Goal: Transaction & Acquisition: Purchase product/service

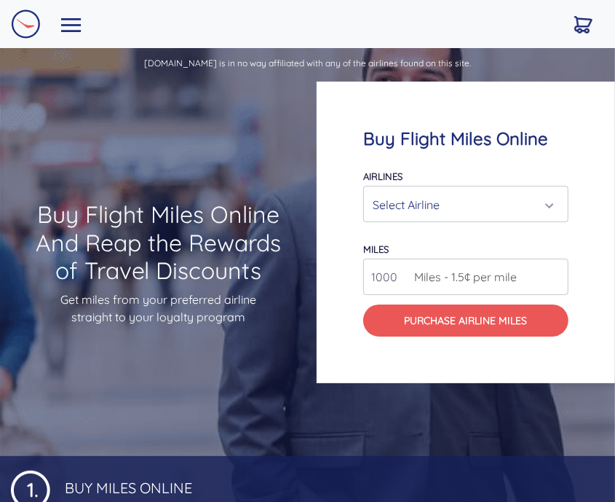
click at [454, 200] on div "Select Airline" at bounding box center [462, 205] width 178 height 28
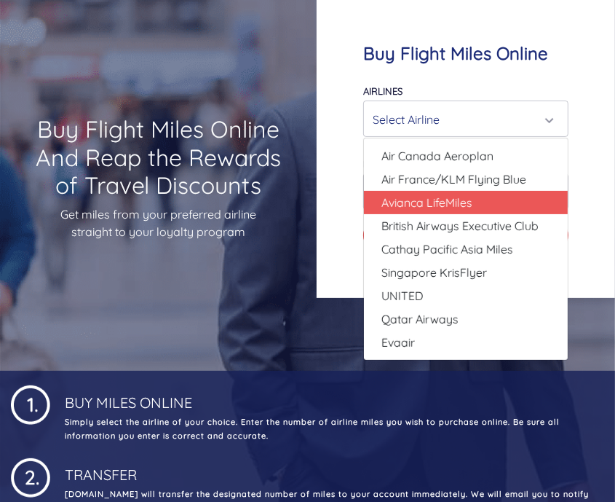
scroll to position [146, 0]
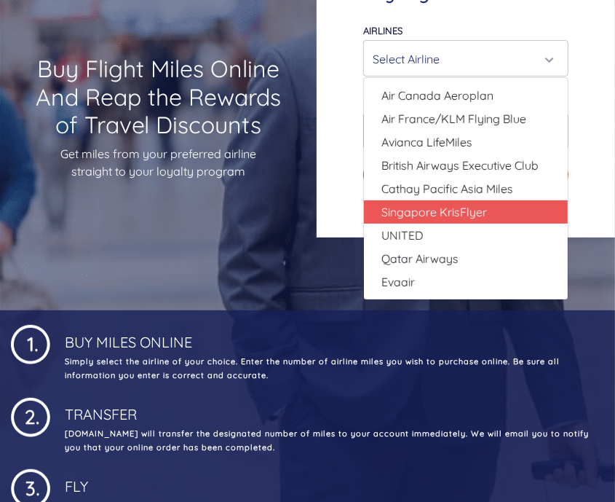
click at [471, 208] on span "Singapore KrisFlyer" at bounding box center [435, 211] width 106 height 17
select select "Singapore KrisFlyer"
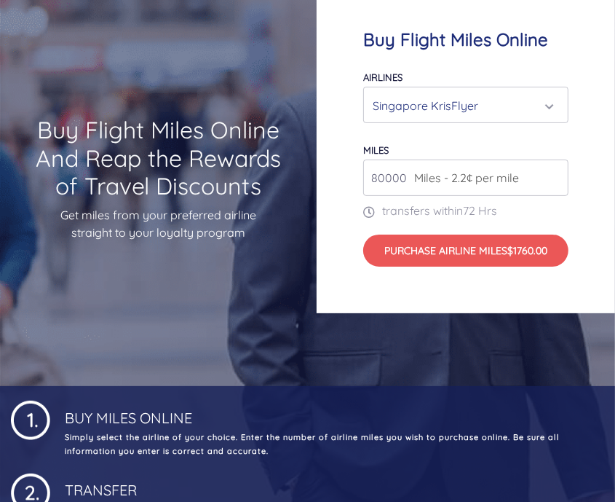
scroll to position [15, 0]
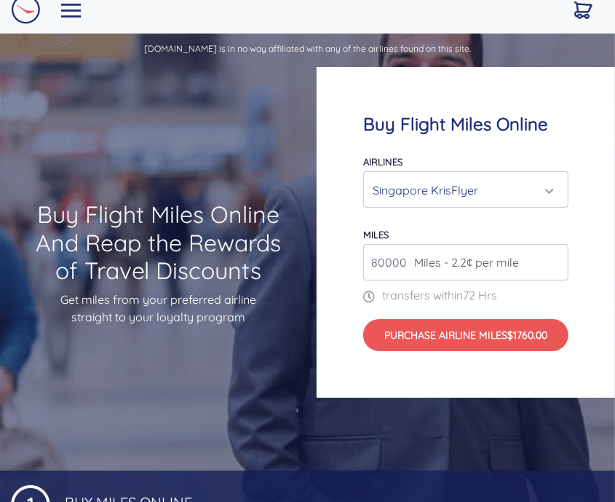
click at [406, 263] on input "80000" at bounding box center [465, 262] width 205 height 36
click at [554, 267] on input "80000" at bounding box center [465, 262] width 205 height 36
drag, startPoint x: 400, startPoint y: 262, endPoint x: 361, endPoint y: 264, distance: 38.7
click at [361, 264] on div "Buy Flight Miles Online Airlines Air Canada Aeroplan Air France/KLM Flying Blue…" at bounding box center [466, 232] width 299 height 331
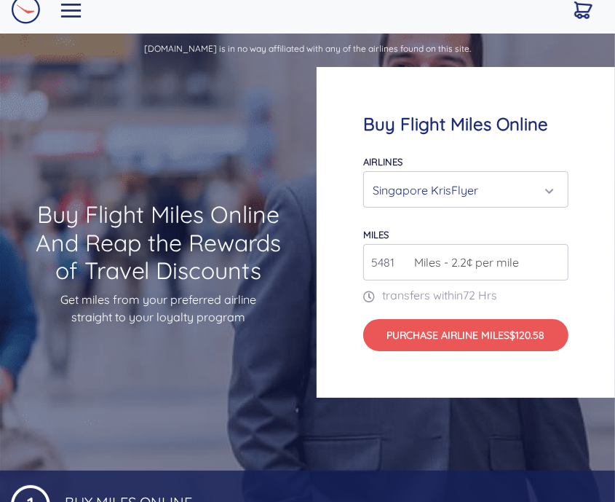
click at [350, 286] on div "Buy Flight Miles Online Airlines Air Canada Aeroplan Air France/KLM Flying Blue…" at bounding box center [466, 232] width 299 height 331
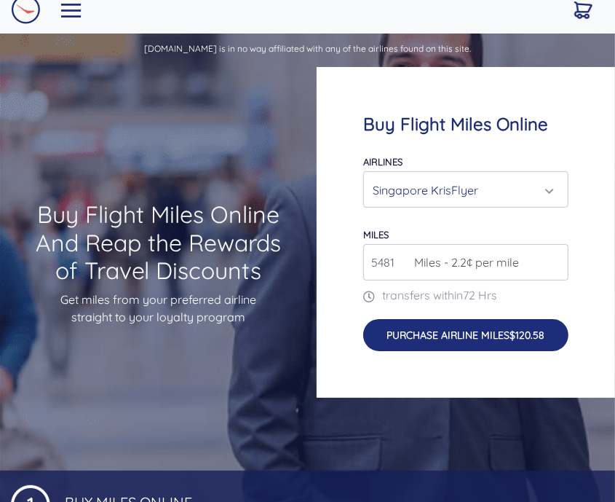
click at [435, 336] on button "Purchase Airline Miles $120.58" at bounding box center [465, 335] width 205 height 32
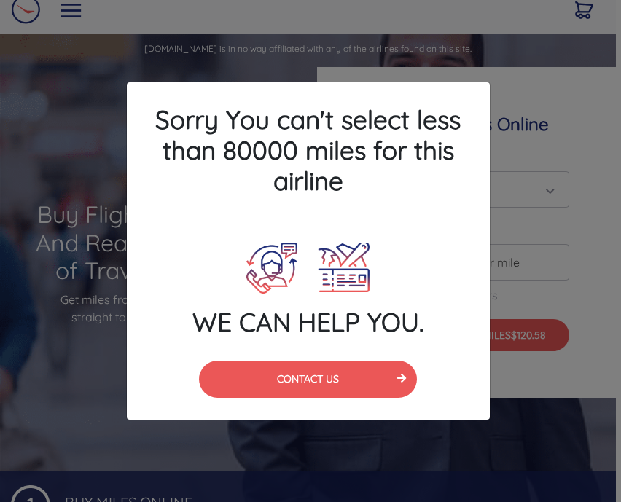
click at [546, 141] on div "Sorry You can't select less than 80000 miles for this airline WE CAN HELP YOU. …" at bounding box center [310, 251] width 621 height 502
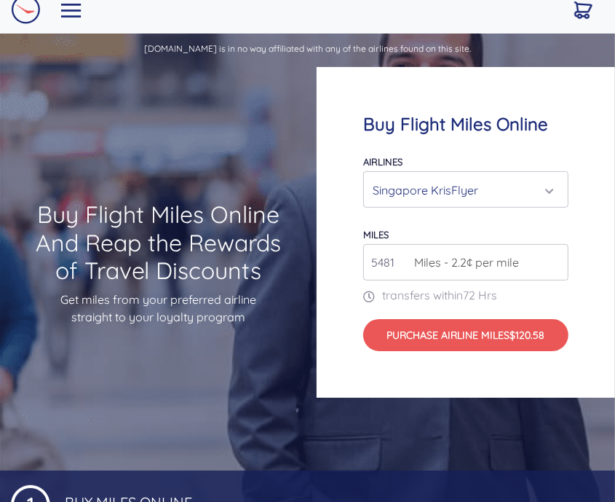
click at [523, 194] on div "Singapore KrisFlyer" at bounding box center [462, 190] width 178 height 28
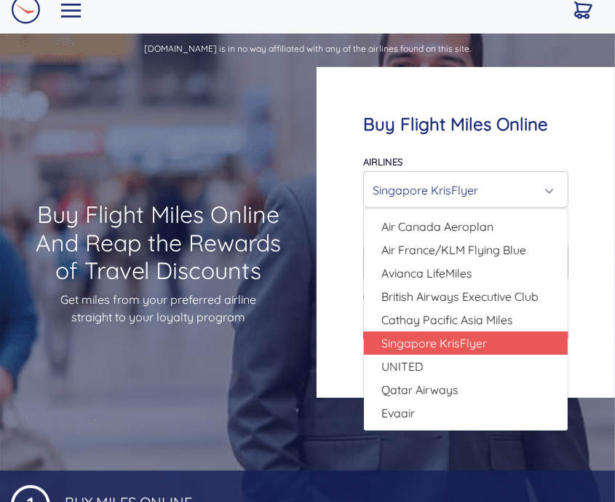
click at [523, 194] on div "Singapore KrisFlyer" at bounding box center [462, 190] width 178 height 28
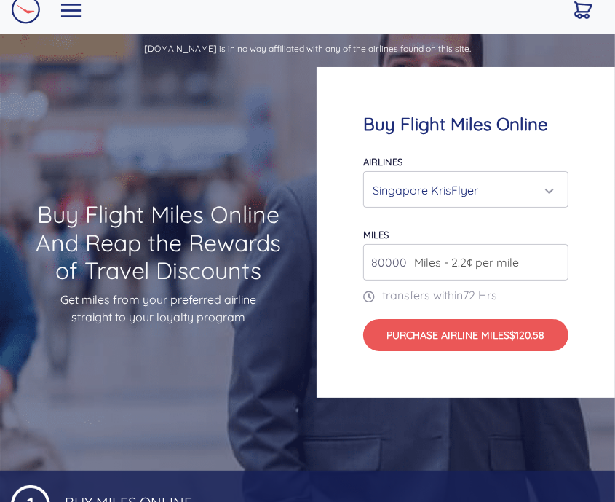
type input "80000"
click at [556, 257] on input "80000" at bounding box center [465, 262] width 205 height 36
click at [66, 11] on img "Toggle navigation" at bounding box center [71, 11] width 20 height 14
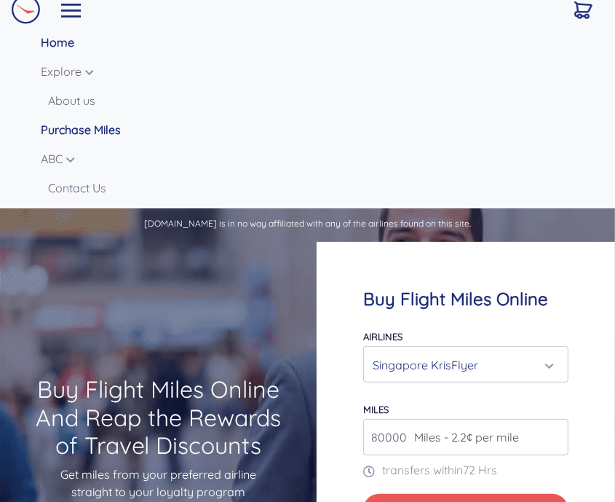
click at [101, 130] on link "Purchase Miles" at bounding box center [323, 129] width 564 height 29
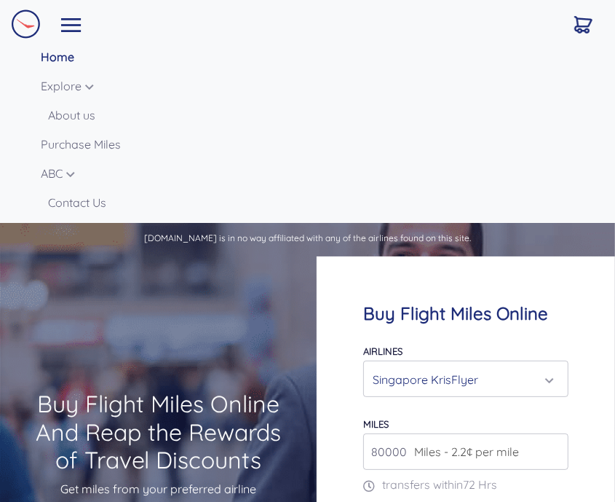
click at [28, 30] on img at bounding box center [25, 23] width 29 height 29
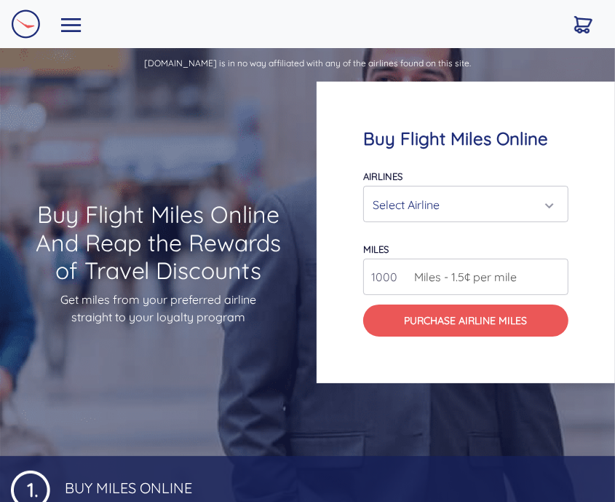
scroll to position [15, 0]
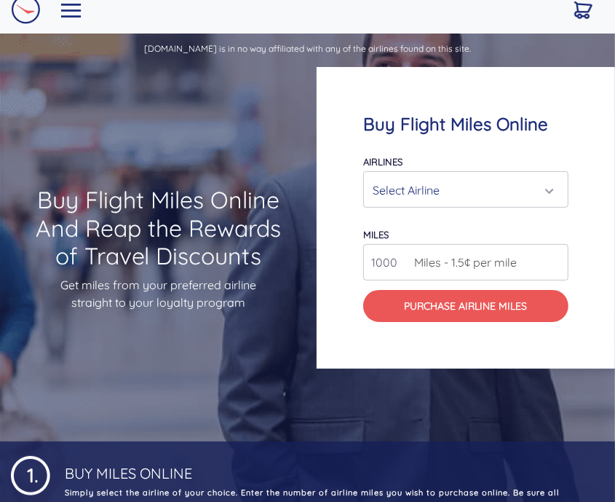
click at [479, 187] on div "Select Airline" at bounding box center [462, 190] width 178 height 28
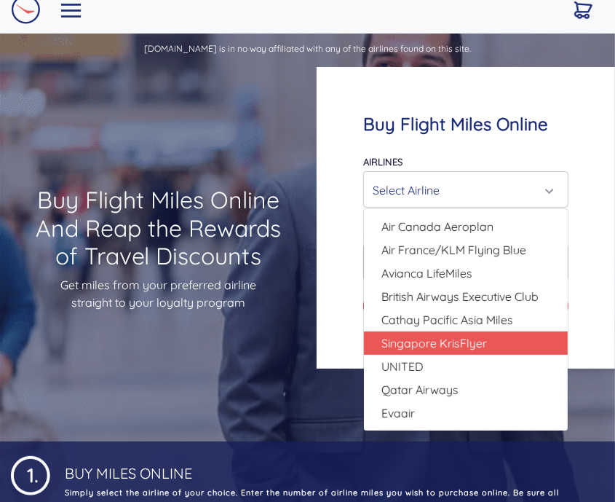
click at [464, 342] on span "Singapore KrisFlyer" at bounding box center [435, 342] width 106 height 17
select select "Singapore KrisFlyer"
type input "80000"
